Goal: Navigation & Orientation: Find specific page/section

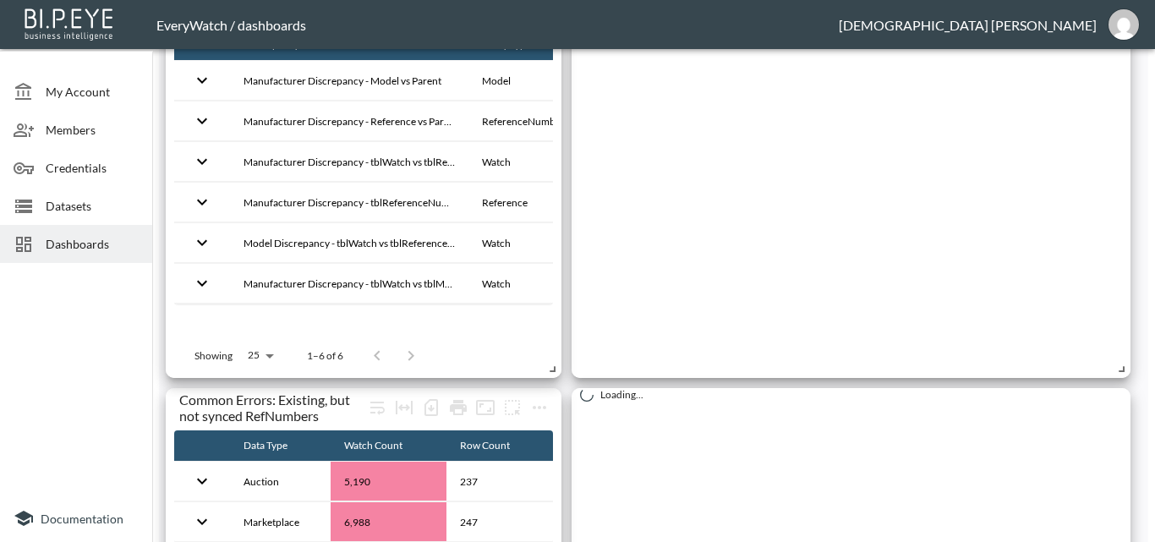
scroll to position [507, 0]
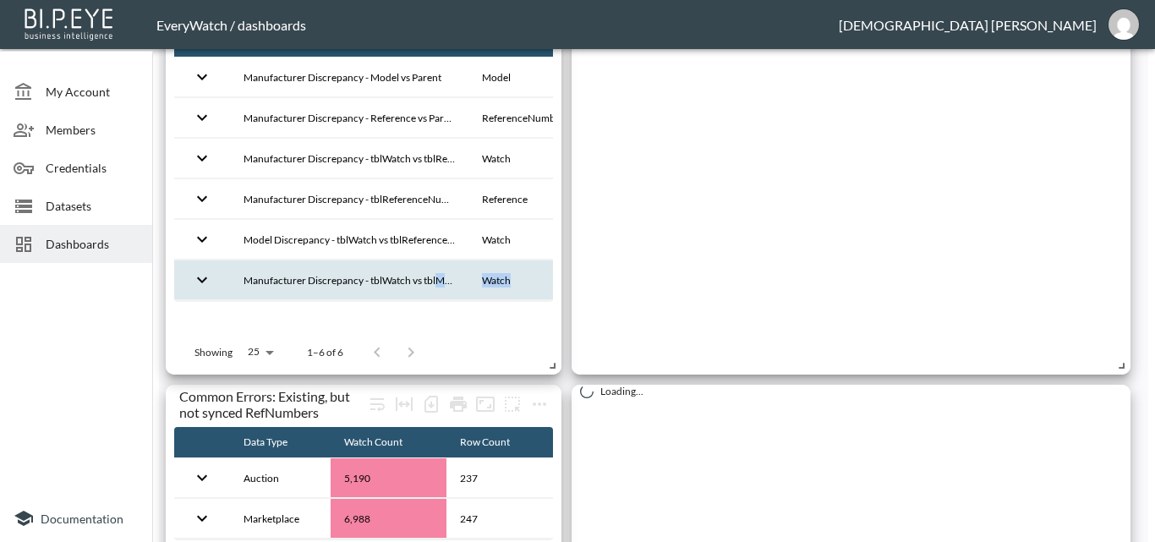
drag, startPoint x: 329, startPoint y: 300, endPoint x: 440, endPoint y: 297, distance: 111.6
click at [440, 297] on tbody "Manufacturer Discrepancy - Model vs Parent Model 11 11 Manufacturer Discrepancy…" at bounding box center [475, 178] width 603 height 243
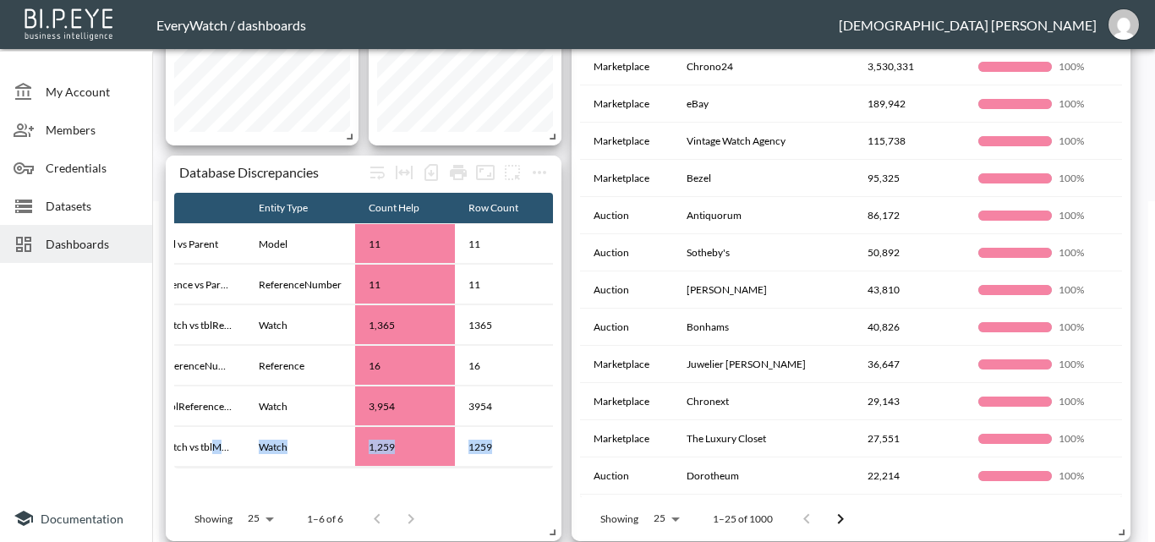
scroll to position [338, 0]
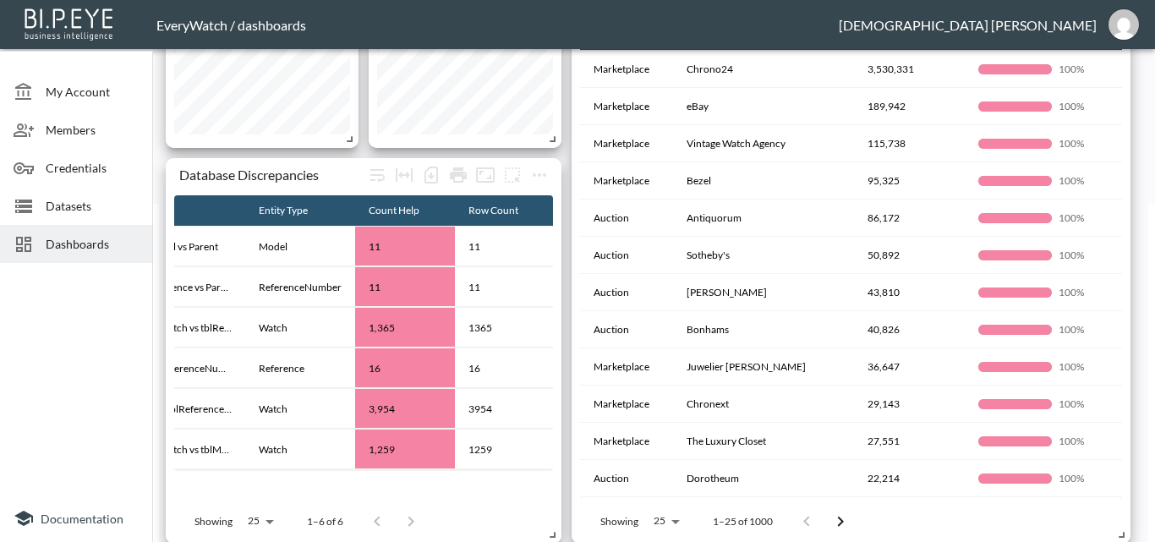
click at [70, 356] on div at bounding box center [76, 382] width 152 height 225
click at [92, 243] on span "Dashboards" at bounding box center [92, 244] width 93 height 18
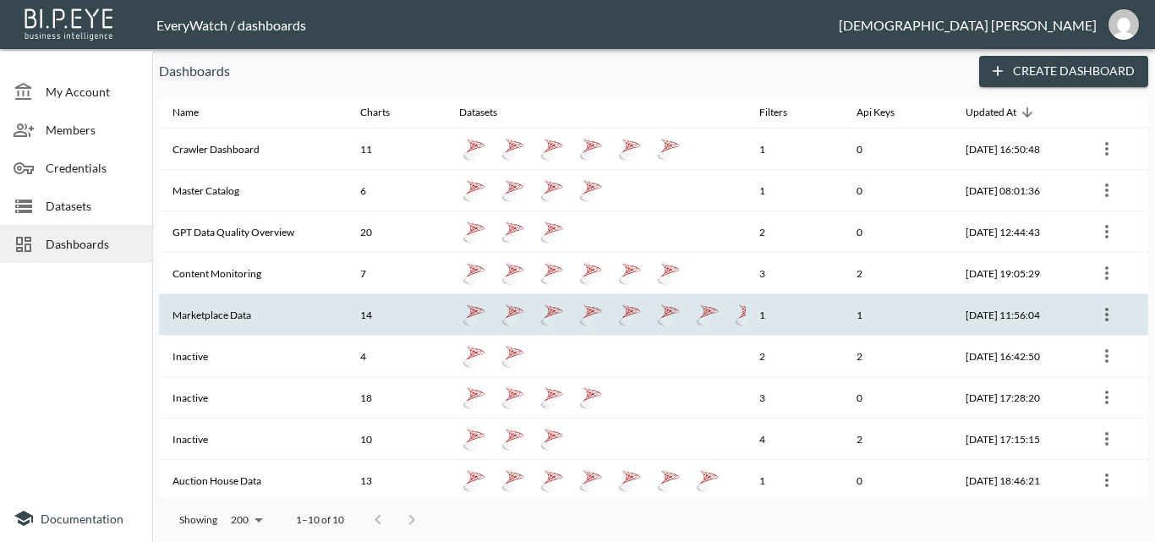
click at [275, 319] on th "Marketplace Data" at bounding box center [253, 314] width 188 height 41
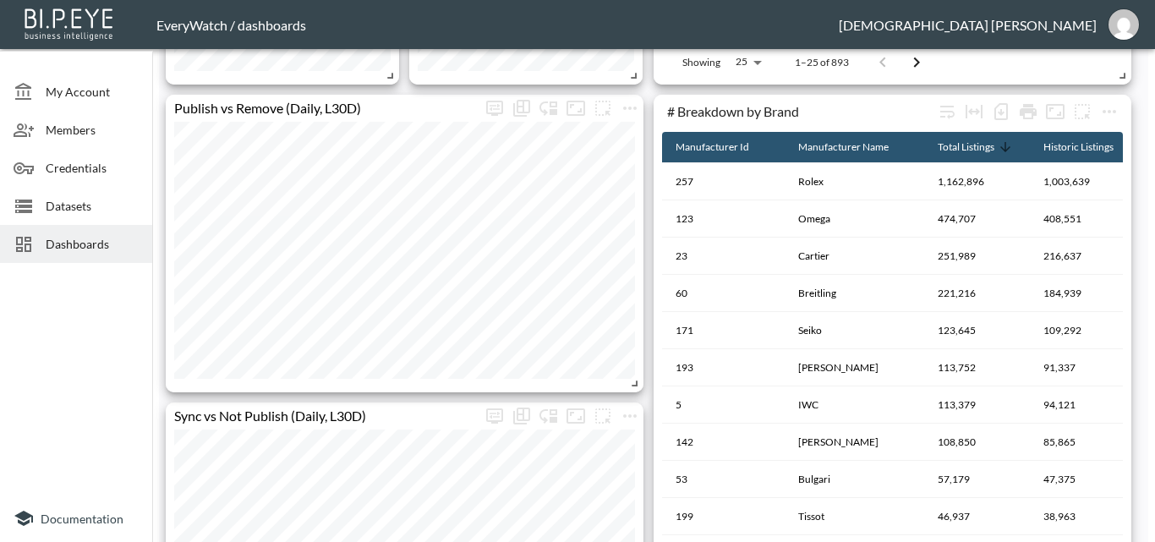
scroll to position [1183, 0]
